Goal: Find contact information: Find contact information

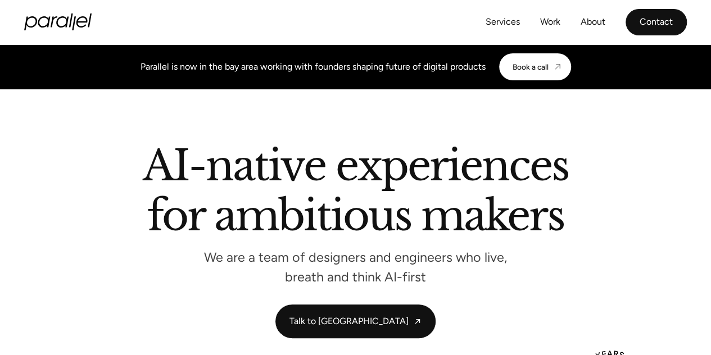
click at [645, 17] on link "Contact" at bounding box center [655, 22] width 61 height 26
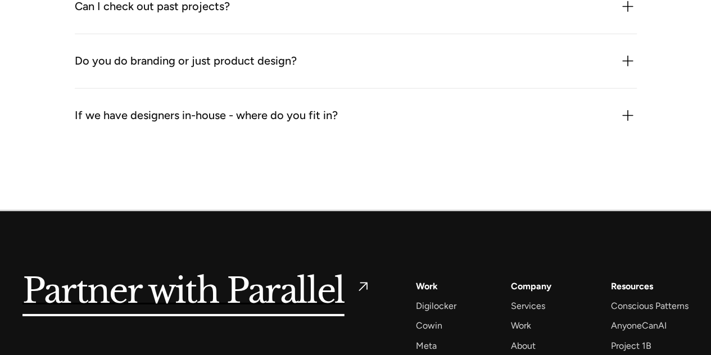
scroll to position [1849, 0]
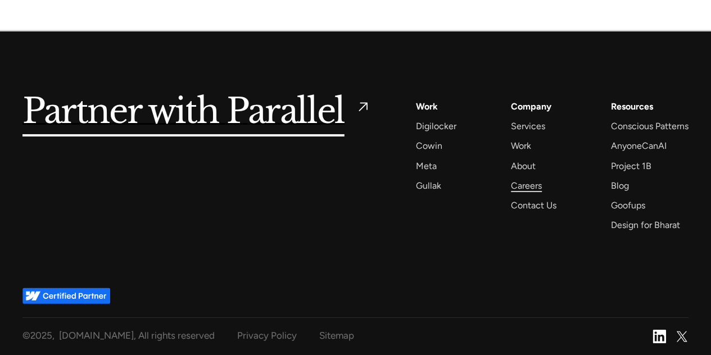
click at [520, 189] on div "Careers" at bounding box center [526, 185] width 31 height 15
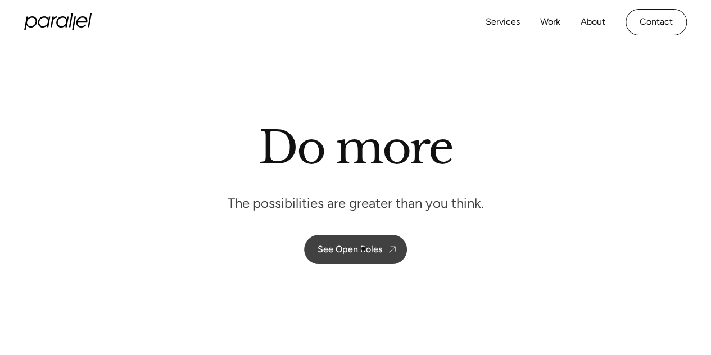
click at [363, 248] on div "See Open Roles" at bounding box center [349, 249] width 65 height 11
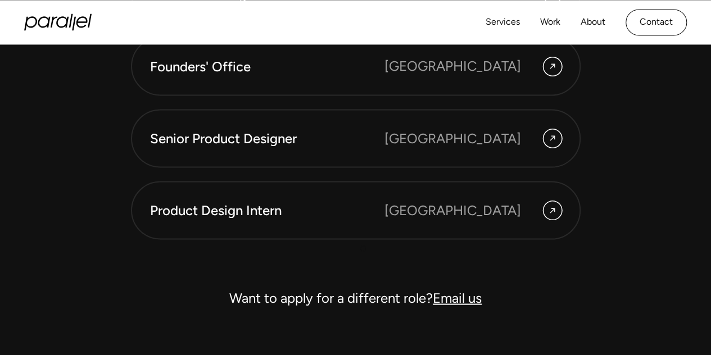
scroll to position [3148, 0]
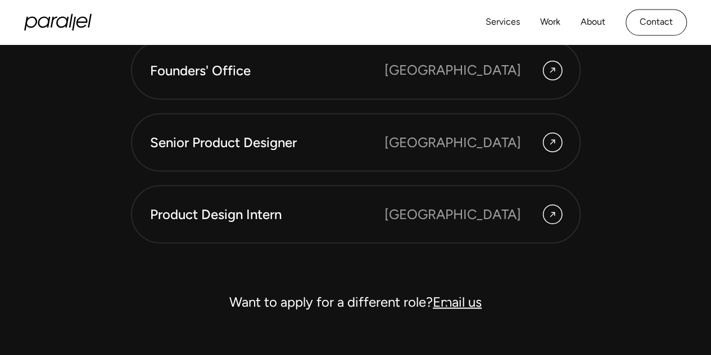
click at [447, 303] on link "Email us" at bounding box center [457, 301] width 49 height 16
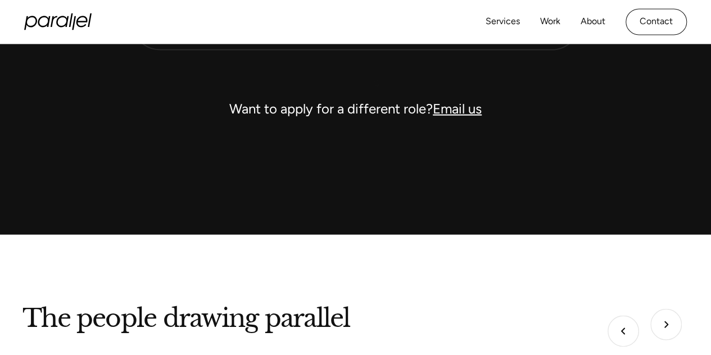
scroll to position [3339, 0]
